Goal: Information Seeking & Learning: Stay updated

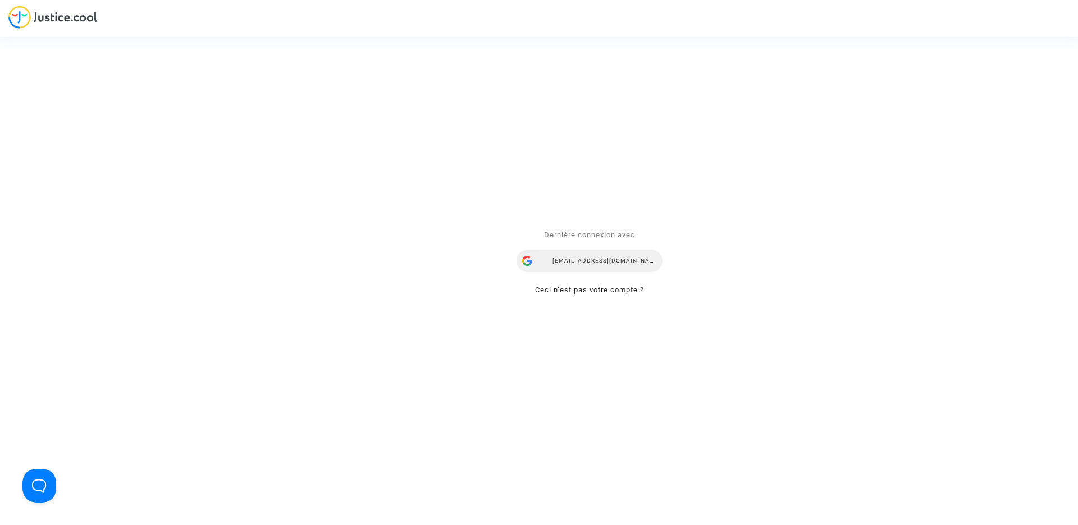
click at [619, 261] on div "airlines@refundmyticket.net" at bounding box center [590, 261] width 146 height 22
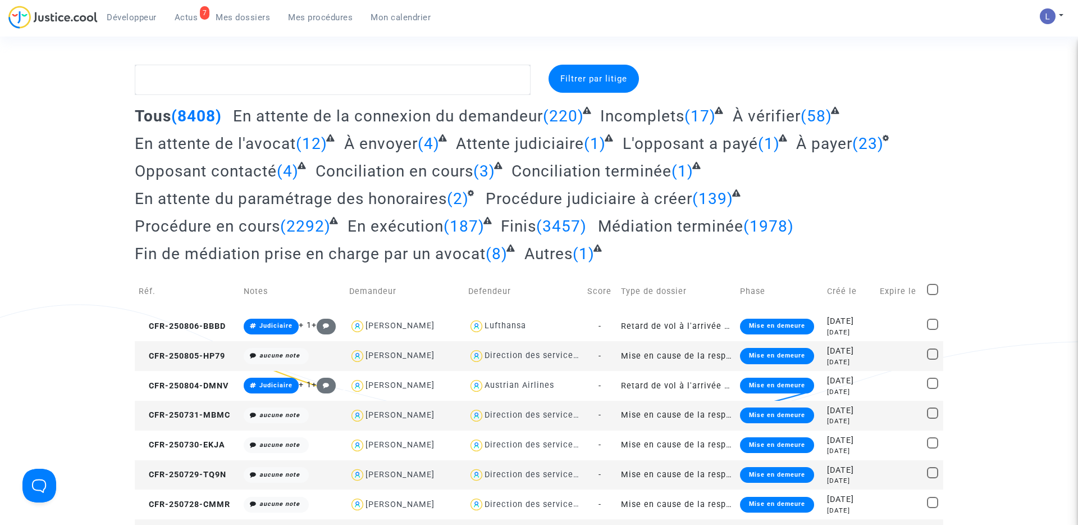
click at [185, 13] on span "Actus" at bounding box center [187, 17] width 24 height 10
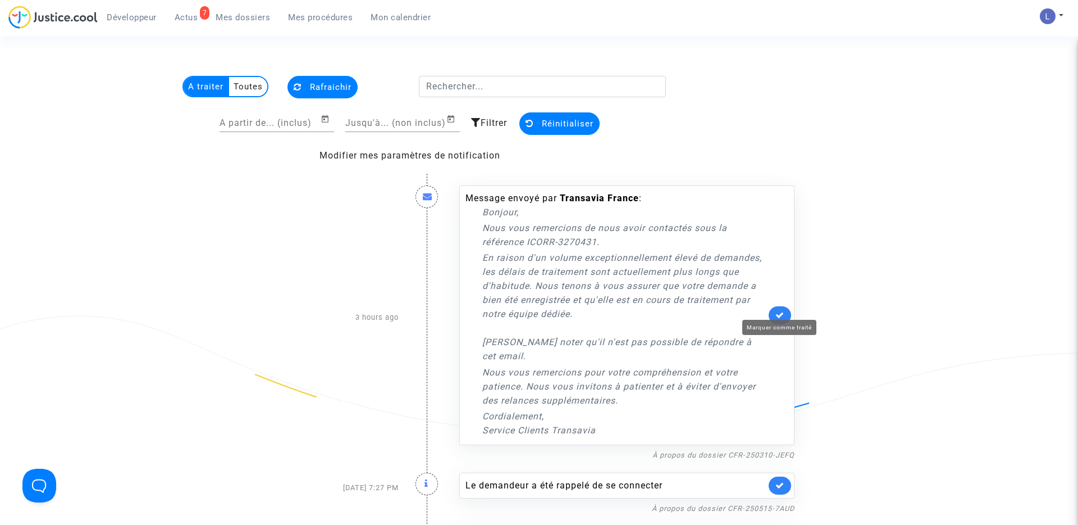
click at [777, 311] on icon at bounding box center [780, 315] width 9 height 8
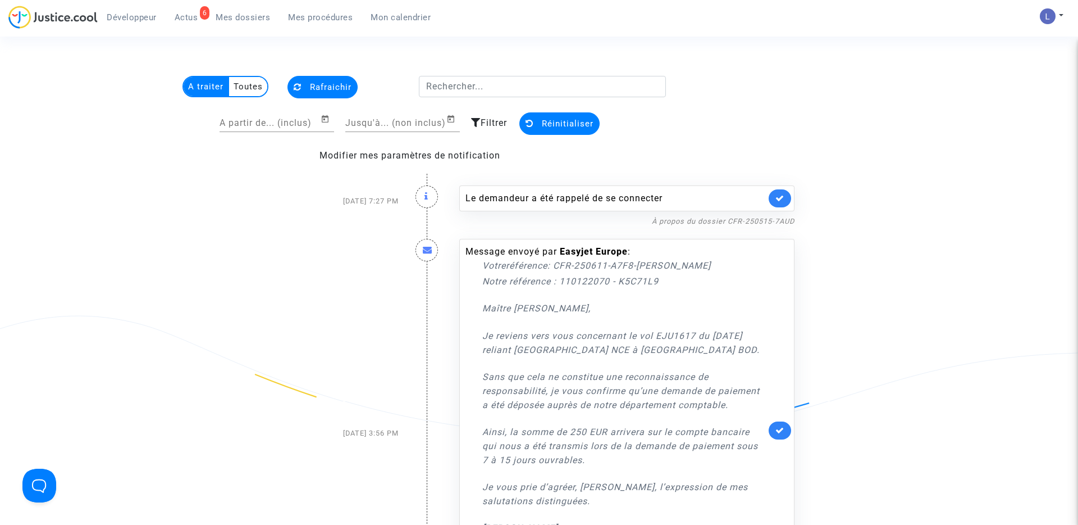
click at [787, 198] on link at bounding box center [780, 198] width 22 height 18
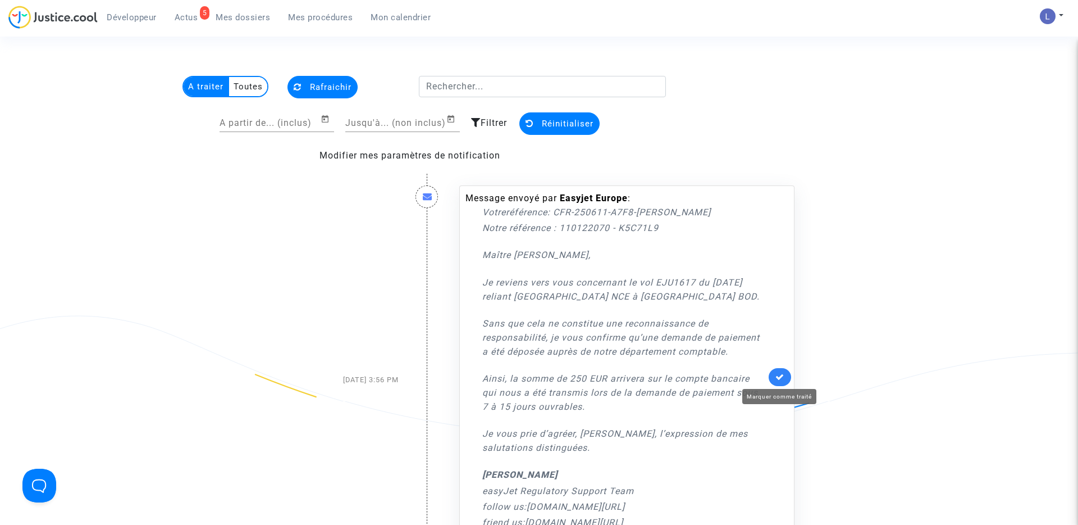
click at [779, 372] on icon at bounding box center [780, 376] width 9 height 8
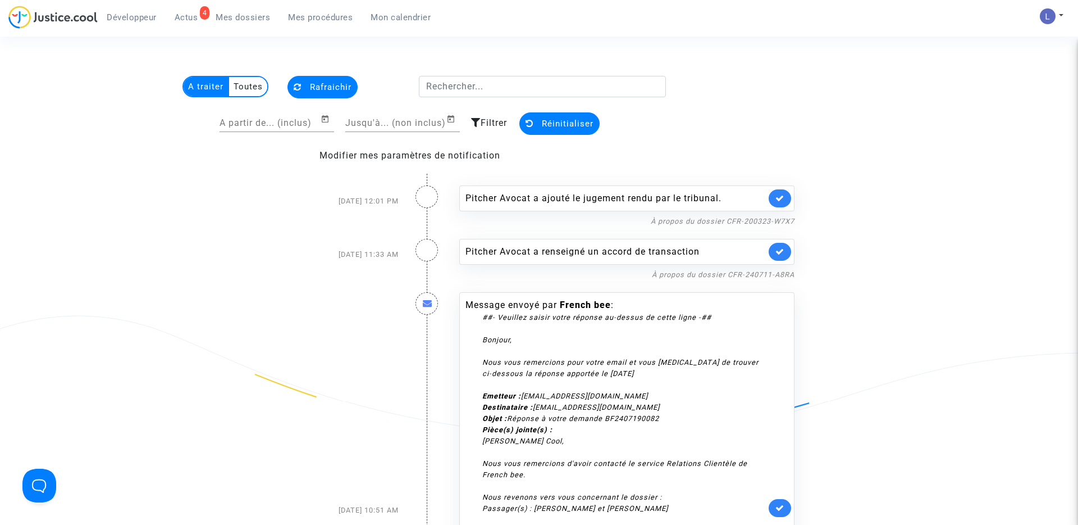
click at [785, 195] on link at bounding box center [780, 198] width 22 height 18
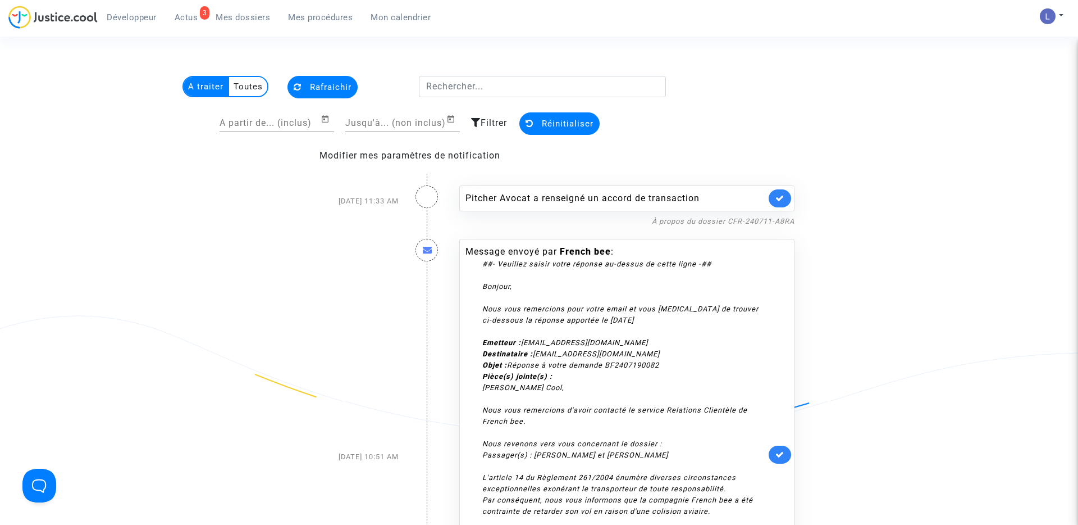
click at [785, 195] on link at bounding box center [780, 198] width 22 height 18
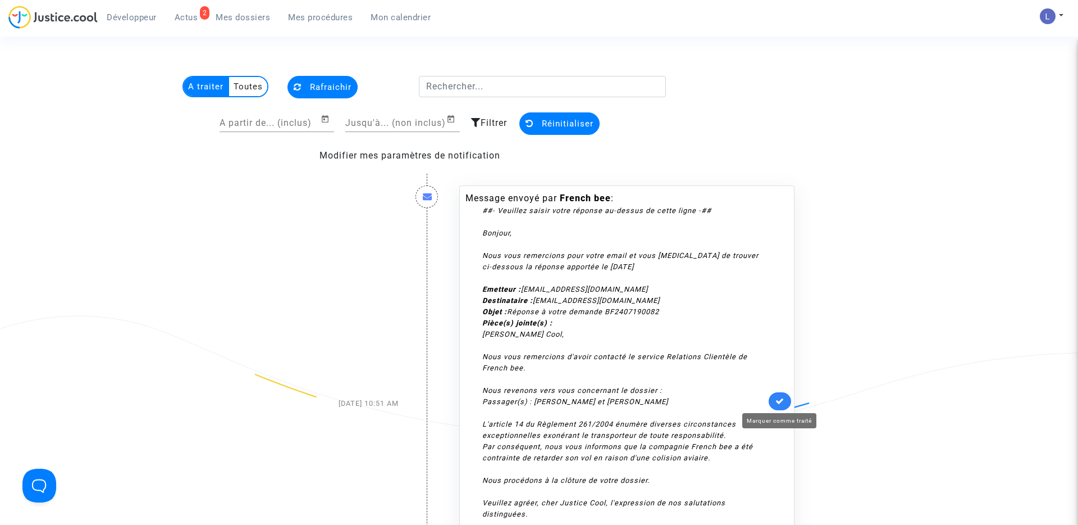
click at [777, 399] on icon at bounding box center [780, 400] width 9 height 8
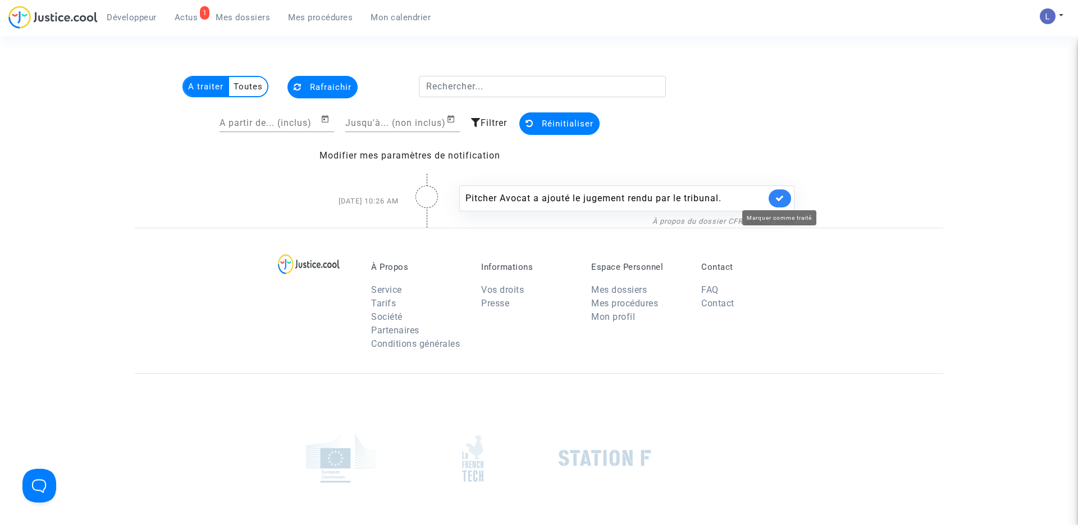
click at [780, 198] on icon at bounding box center [780, 198] width 9 height 8
